Goal: Check status: Check status

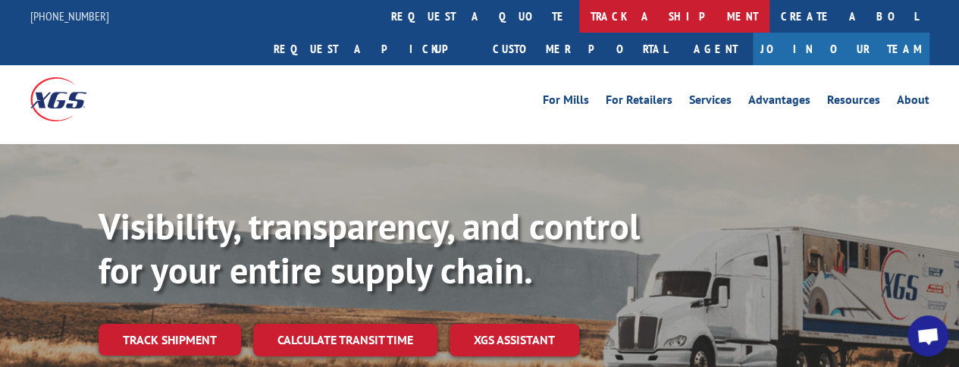
click at [579, 17] on link "track a shipment" at bounding box center [674, 16] width 190 height 33
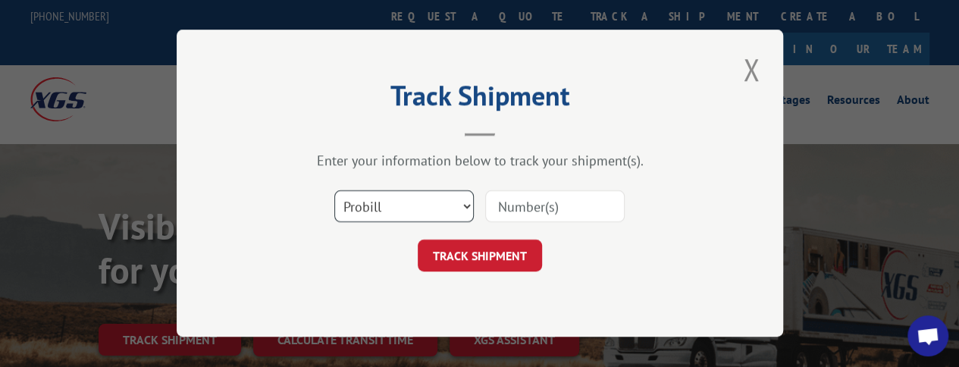
click at [464, 202] on select "Select category... Probill BOL PO" at bounding box center [404, 207] width 140 height 32
select select "bol"
click at [334, 191] on select "Select category... Probill BOL PO" at bounding box center [404, 207] width 140 height 32
click at [526, 202] on input at bounding box center [555, 207] width 140 height 32
paste input "2820629"
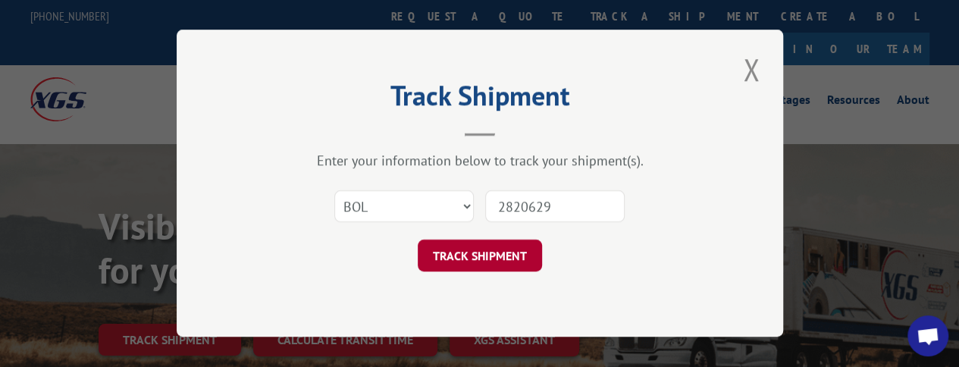
type input "2820629"
click at [494, 262] on button "TRACK SHIPMENT" at bounding box center [480, 256] width 124 height 32
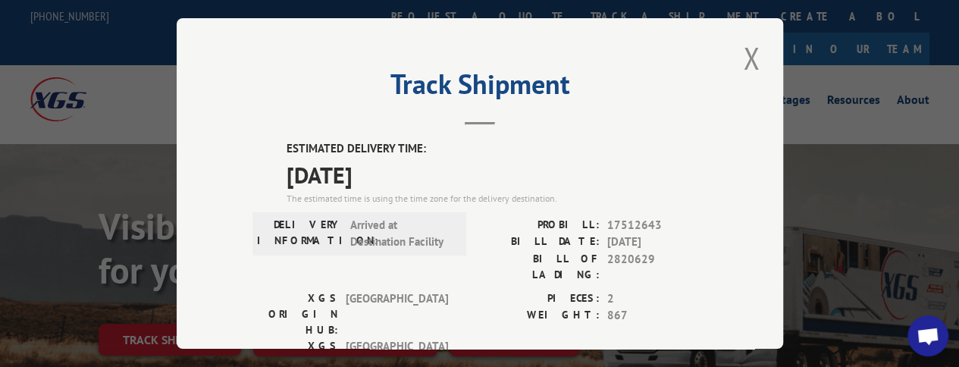
scroll to position [76, 0]
